Goal: Task Accomplishment & Management: Use online tool/utility

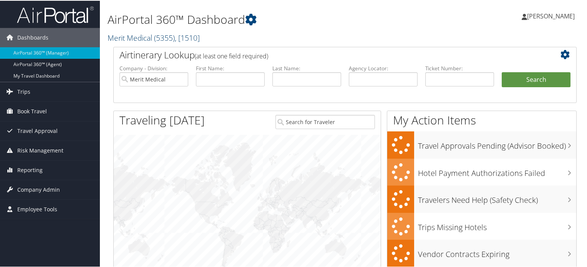
click at [151, 36] on link "Merit Medical ( 5355 ) , [ 1510 ]" at bounding box center [154, 37] width 92 height 10
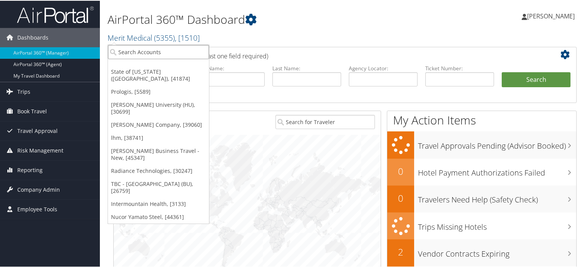
click at [160, 53] on input "search" at bounding box center [158, 51] width 101 height 14
type input "a"
type input "nfg"
drag, startPoint x: 141, startPoint y: 50, endPoint x: 90, endPoint y: 51, distance: 51.1
click at [90, 51] on div "Dashboards AirPortal 360™ (Manager) AirPortal 360™ (Agent) My Travel Dashboard …" at bounding box center [295, 250] width 590 height 500
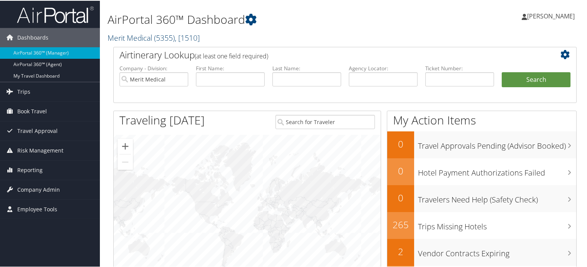
click at [143, 38] on link "Merit Medical ( 5355 ) , [ 1510 ]" at bounding box center [154, 37] width 92 height 10
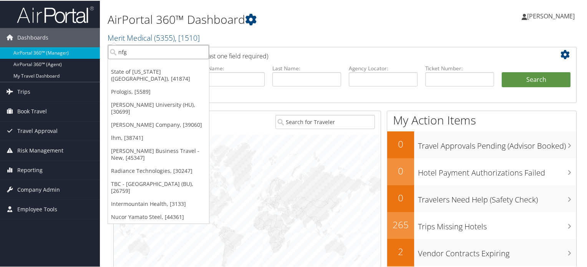
click at [133, 53] on input "nfg" at bounding box center [158, 51] width 101 height 14
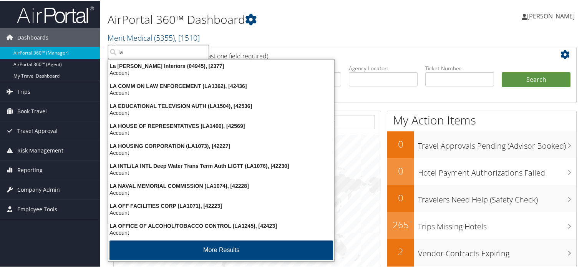
type input "la"
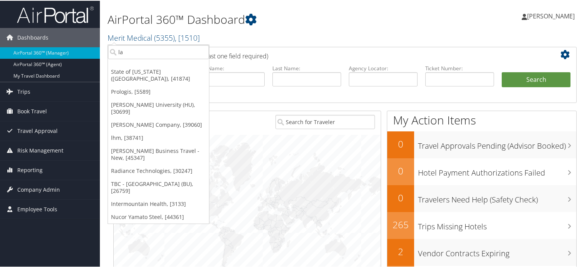
click at [251, 94] on li "First Name:" at bounding box center [230, 82] width 76 height 36
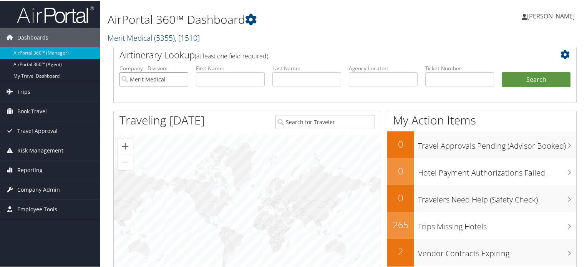
click at [181, 77] on input "Merit Medical" at bounding box center [153, 78] width 69 height 14
click at [22, 91] on span "Trips" at bounding box center [23, 90] width 13 height 19
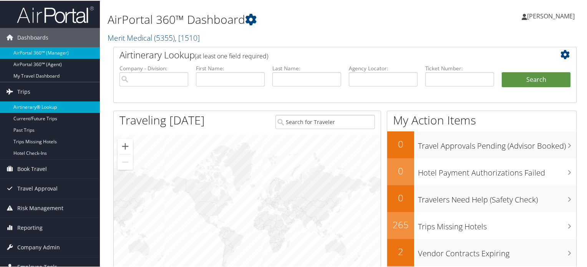
click at [33, 105] on link "Airtinerary® Lookup" at bounding box center [50, 107] width 100 height 12
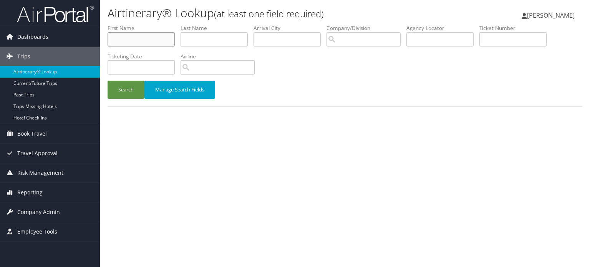
click at [129, 41] on input "text" at bounding box center [141, 39] width 67 height 14
paste input "Rhett"
paste input "Gregory"
type input "Rhett Gregory"
click at [206, 41] on input "text" at bounding box center [214, 39] width 67 height 14
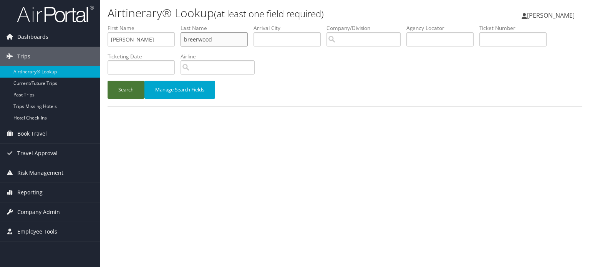
type input "breerwood"
click at [123, 93] on button "Search" at bounding box center [126, 90] width 37 height 18
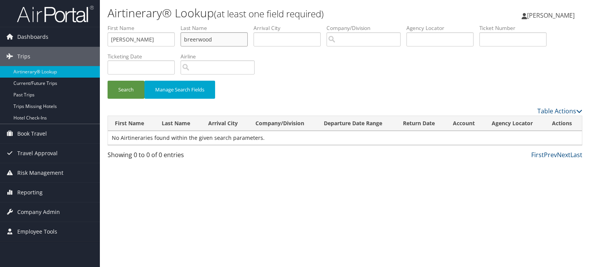
drag, startPoint x: 227, startPoint y: 39, endPoint x: 136, endPoint y: 37, distance: 91.8
click at [136, 24] on ul "First Name Rhett Gregory Last Name breerwood Departure City Arrival City Compan…" at bounding box center [345, 24] width 475 height 0
drag, startPoint x: 148, startPoint y: 40, endPoint x: 97, endPoint y: 36, distance: 51.6
click at [97, 36] on div "Dashboards AirPortal 360™ (Manager) AirPortal 360™ (Agent) My Travel Dashboard …" at bounding box center [295, 133] width 590 height 267
type input "\"
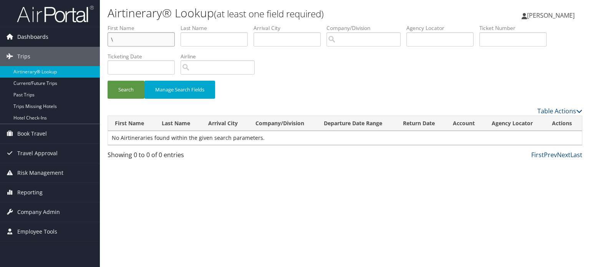
drag, startPoint x: 131, startPoint y: 42, endPoint x: 78, endPoint y: 41, distance: 52.2
click at [78, 41] on div "Dashboards AirPortal 360™ (Manager) AirPortal 360™ (Agent) My Travel Dashboard …" at bounding box center [295, 133] width 590 height 267
type input "\"
click at [143, 41] on input "\" at bounding box center [141, 39] width 67 height 14
click at [505, 43] on input "text" at bounding box center [512, 39] width 67 height 14
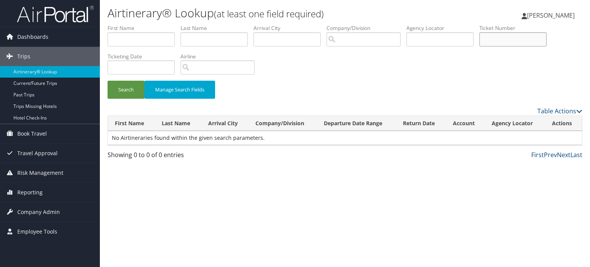
paste input "526 7148 954718"
click at [126, 89] on button "Search" at bounding box center [126, 90] width 37 height 18
click at [497, 39] on input "526 7148 954718" at bounding box center [512, 39] width 67 height 14
click at [501, 38] on input "526- 7148954718" at bounding box center [512, 39] width 67 height 14
type input "526-7148954718"
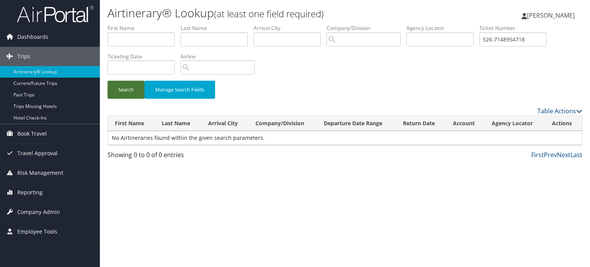
click at [126, 90] on button "Search" at bounding box center [126, 90] width 37 height 18
